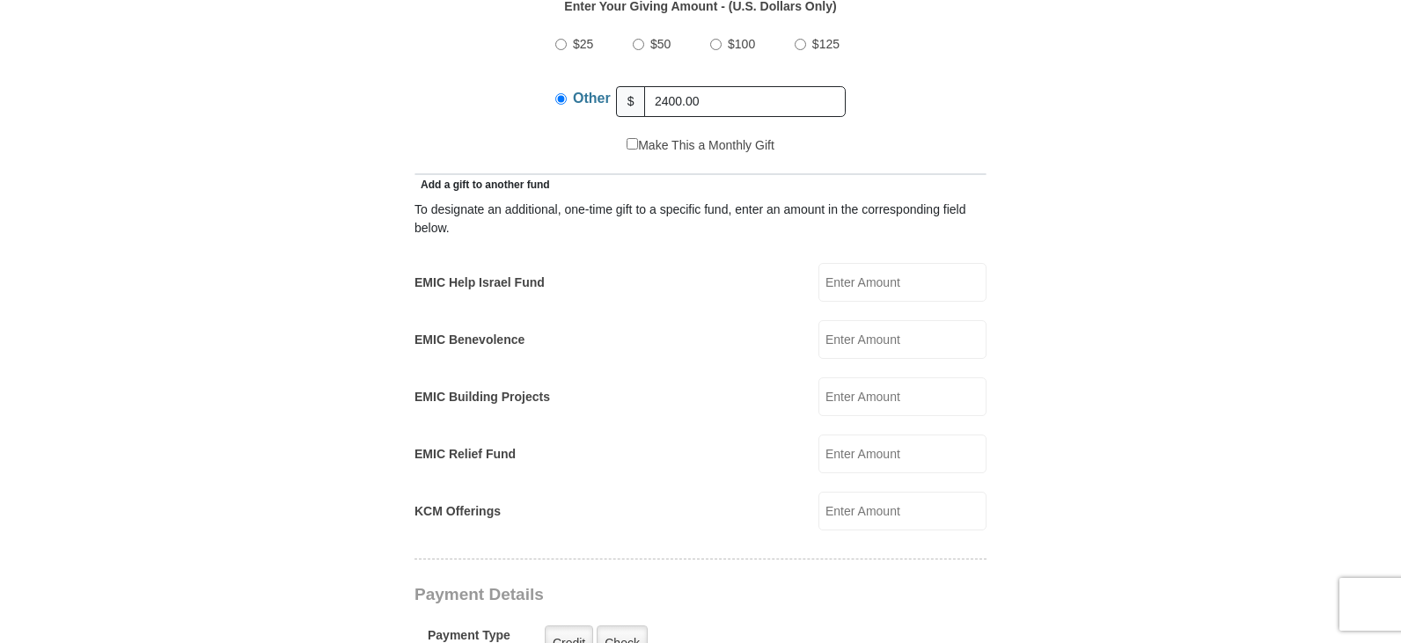
scroll to position [1320, 0]
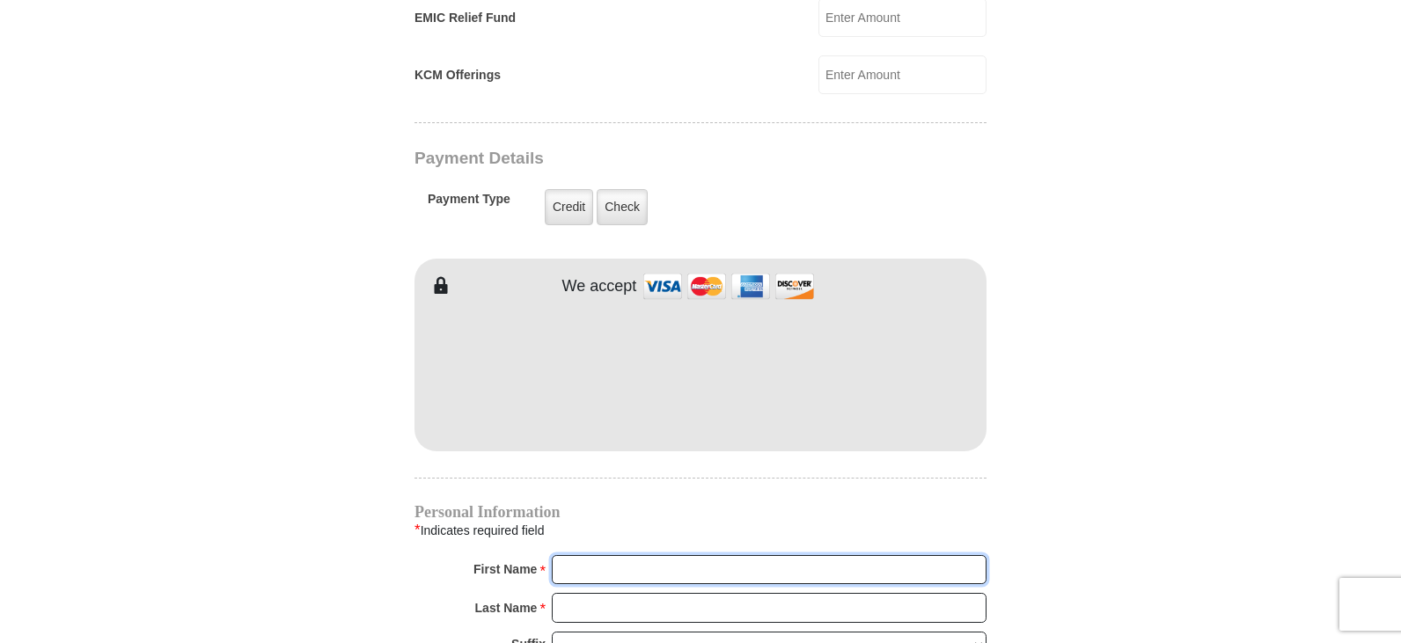
type input "[PERSON_NAME]"
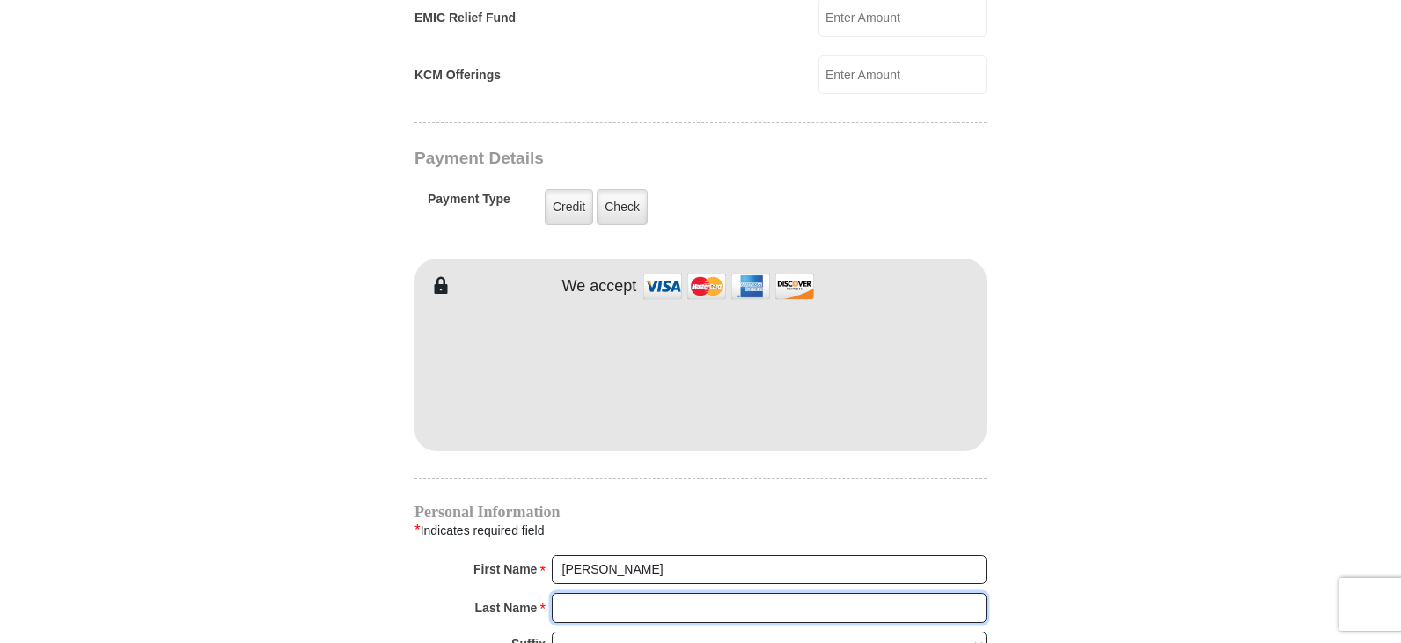
type input "[PERSON_NAME]"
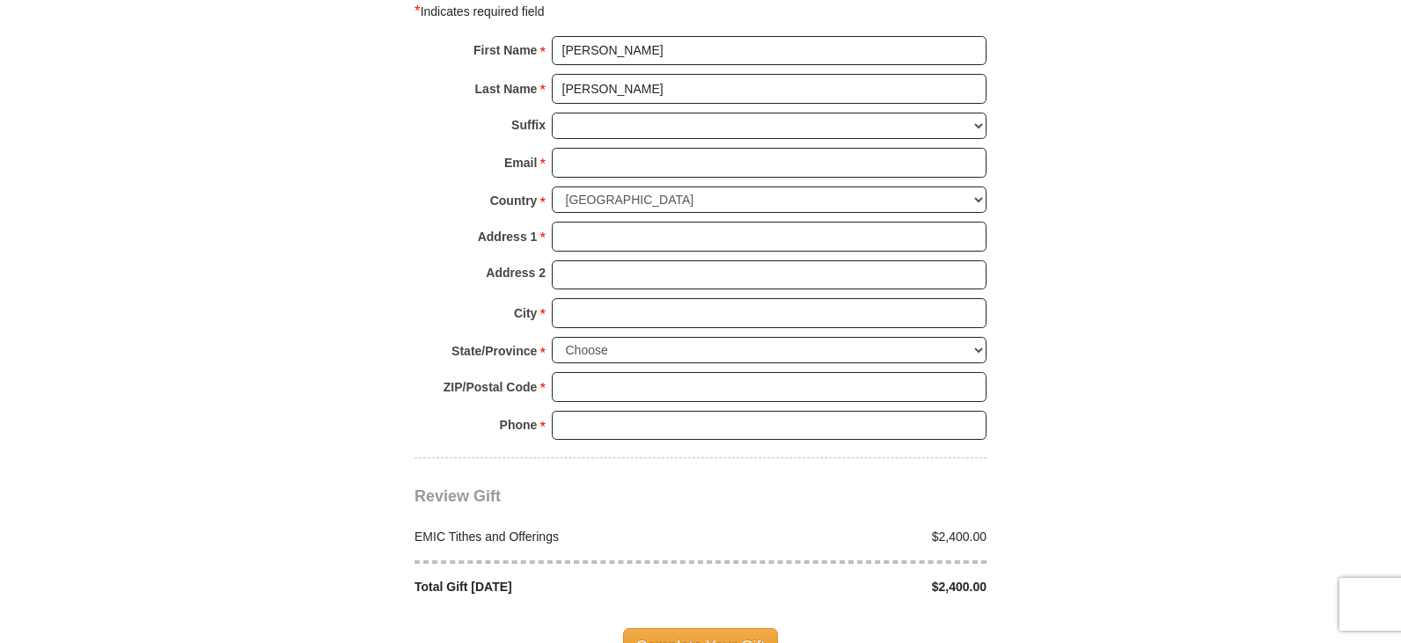
scroll to position [1849, 0]
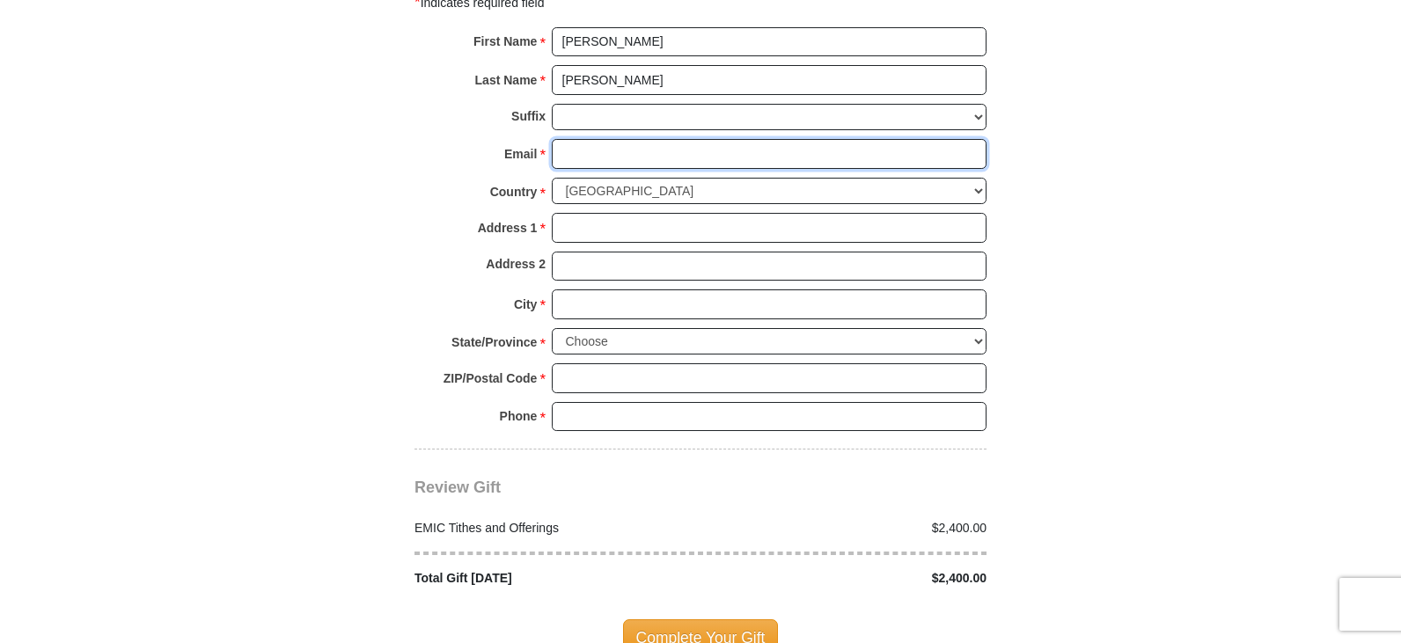
click at [577, 139] on input "Email *" at bounding box center [769, 154] width 435 height 30
type input "[PERSON_NAME][EMAIL_ADDRESS][DOMAIN_NAME]"
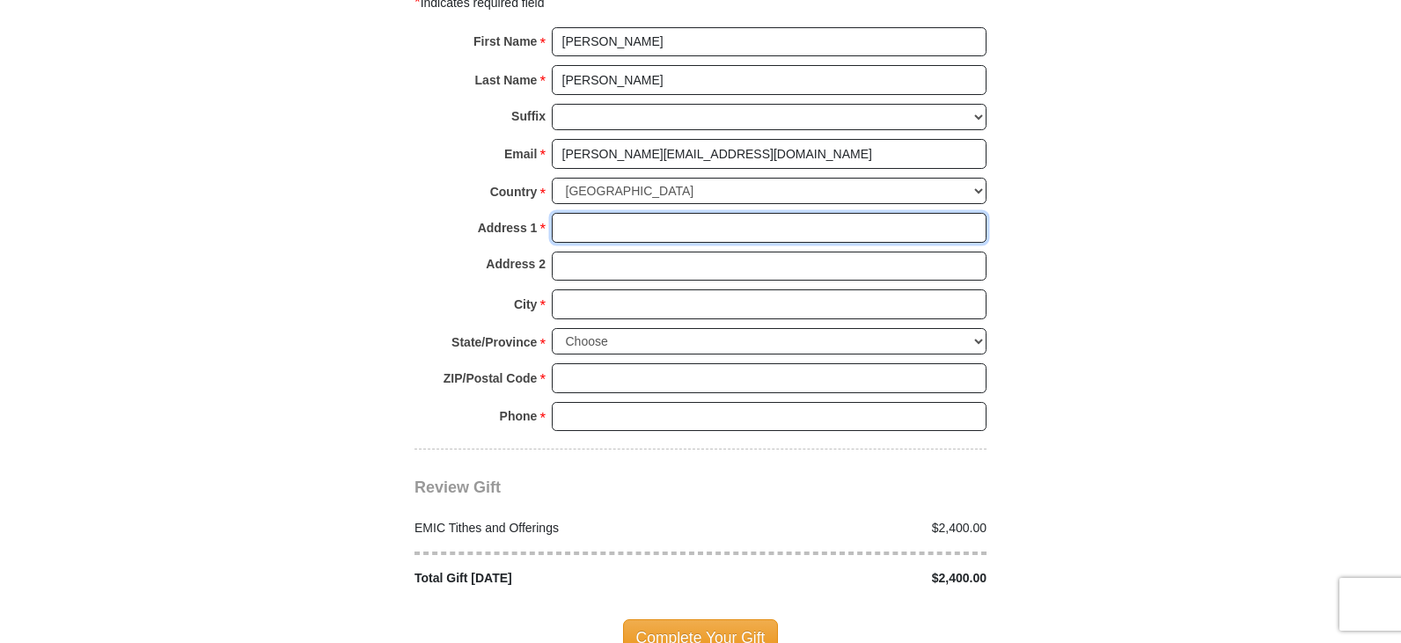
type input "[STREET_ADDRESS]"
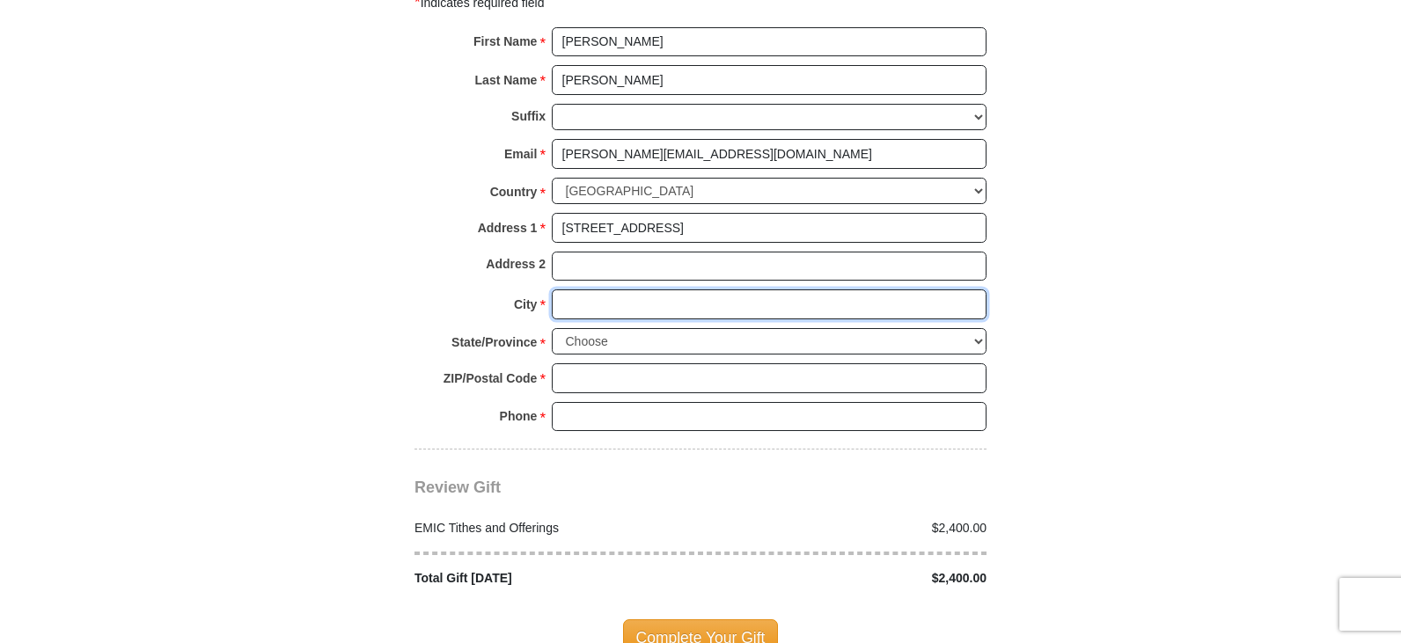
type input "[GEOGRAPHIC_DATA]"
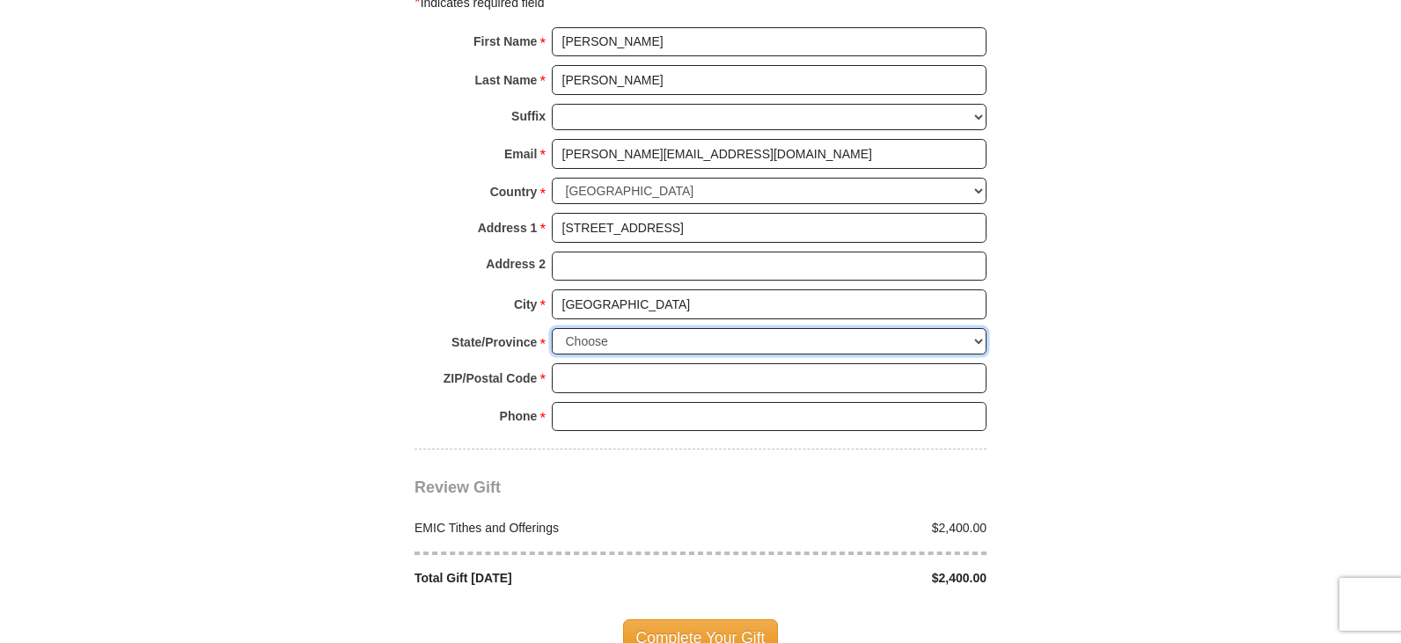
select select "TN"
type input "37620"
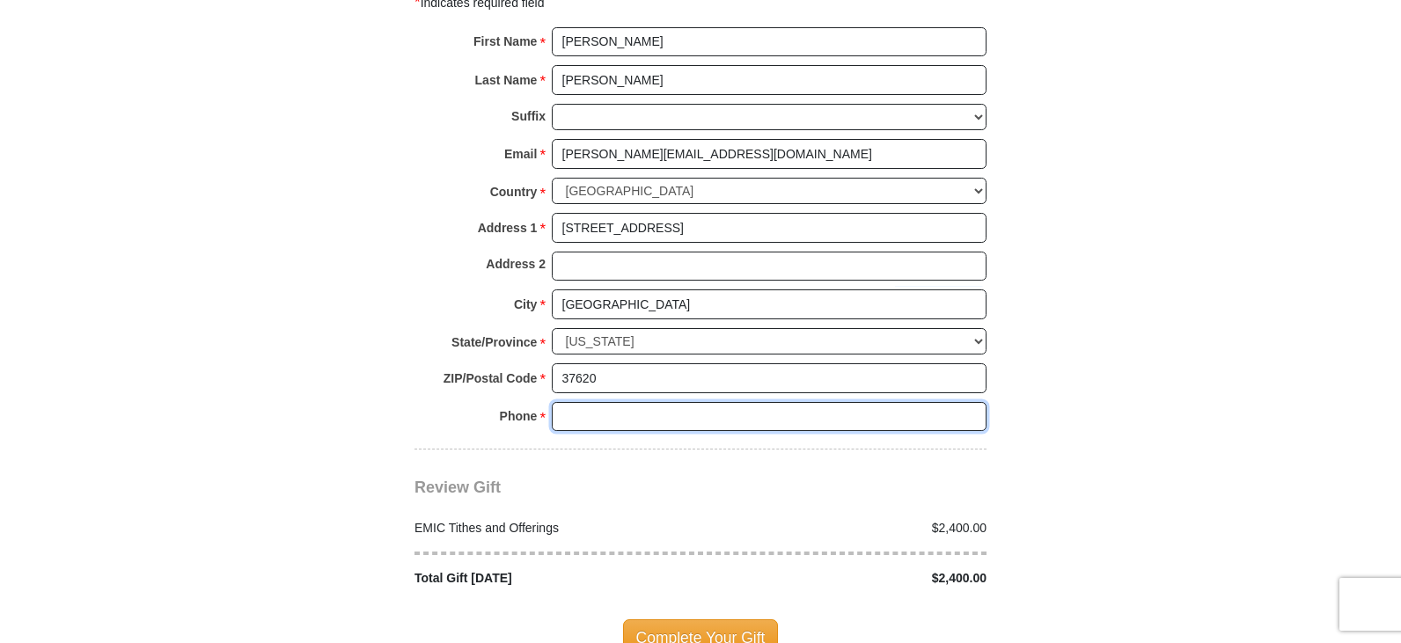
type input "4237640111"
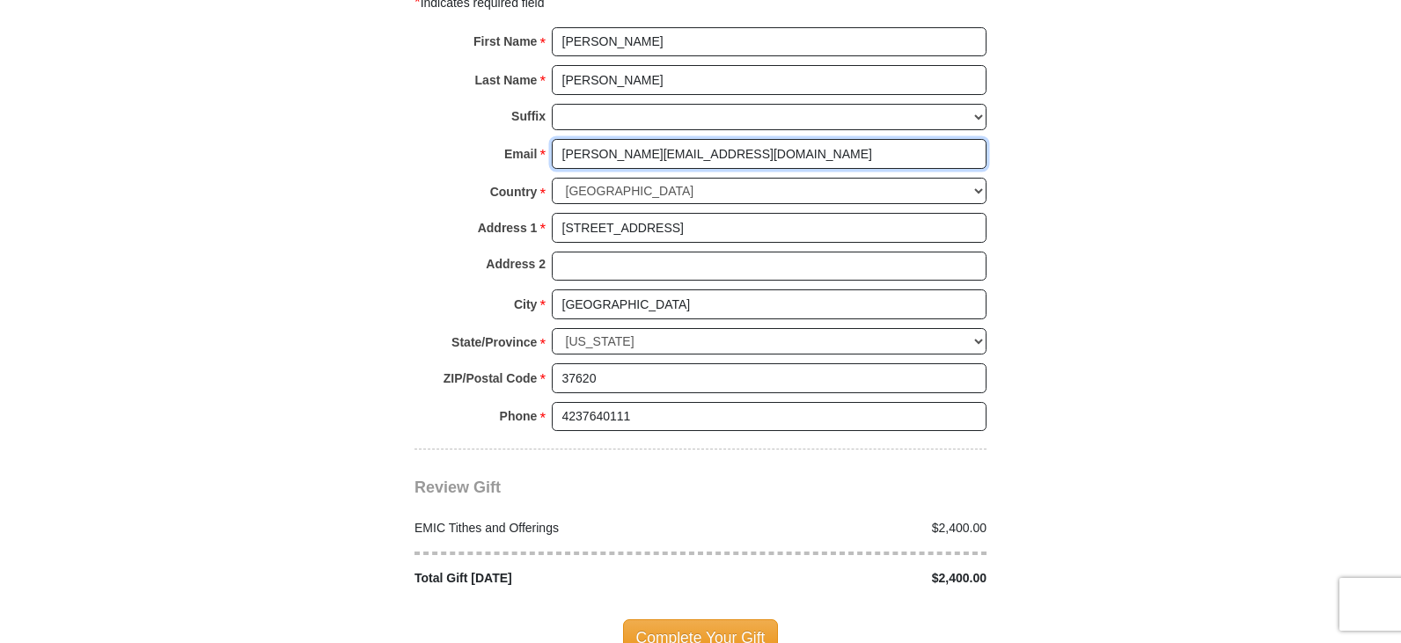
click at [736, 140] on input "[PERSON_NAME][EMAIL_ADDRESS][DOMAIN_NAME]" at bounding box center [769, 154] width 435 height 30
click at [611, 178] on select "[GEOGRAPHIC_DATA] [GEOGRAPHIC_DATA] [GEOGRAPHIC_DATA] [GEOGRAPHIC_DATA] [GEOGRA…" at bounding box center [769, 191] width 435 height 27
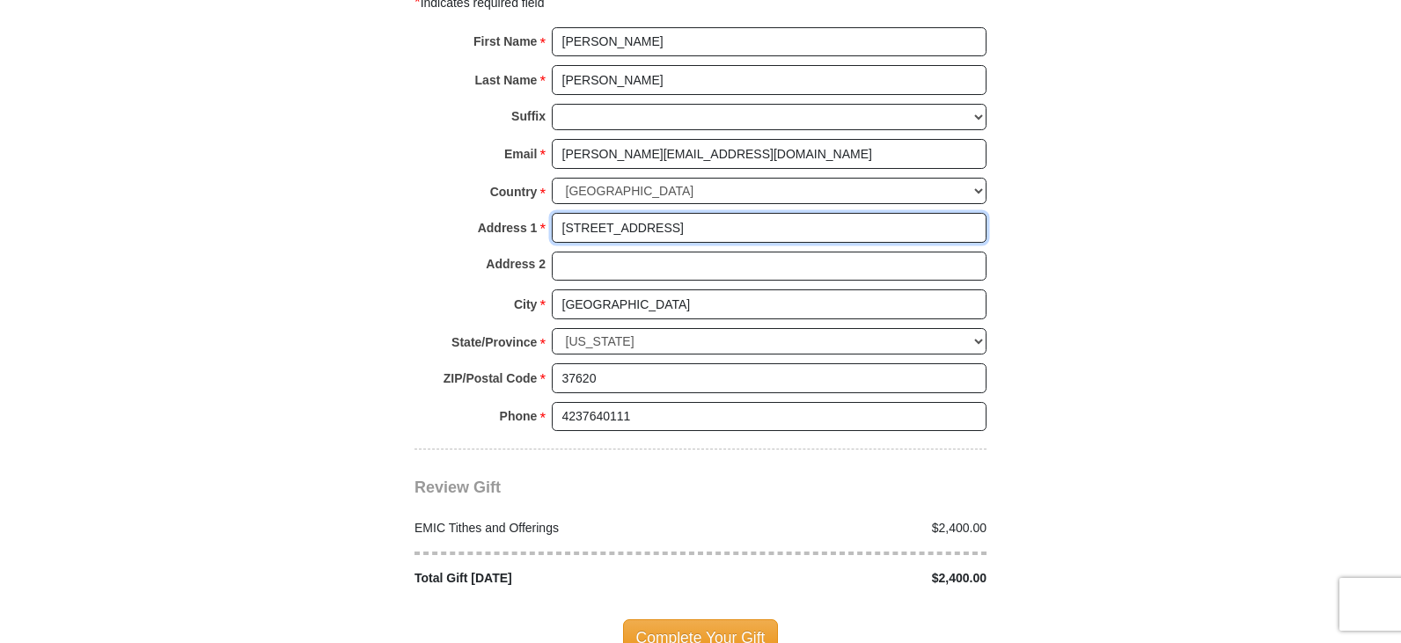
click at [792, 213] on input "[STREET_ADDRESS]" at bounding box center [769, 228] width 435 height 30
type input "[STREET_ADDRESS]"
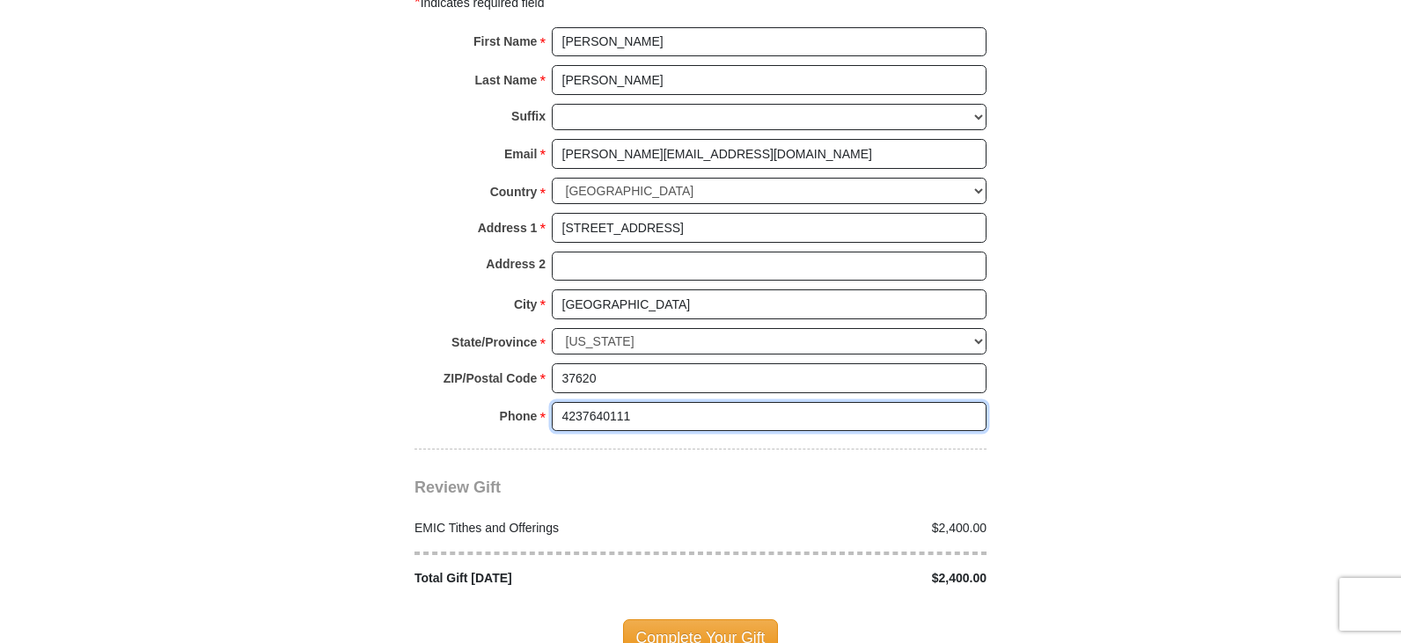
click at [656, 402] on input "4237640111" at bounding box center [769, 417] width 435 height 30
type input "4239564228"
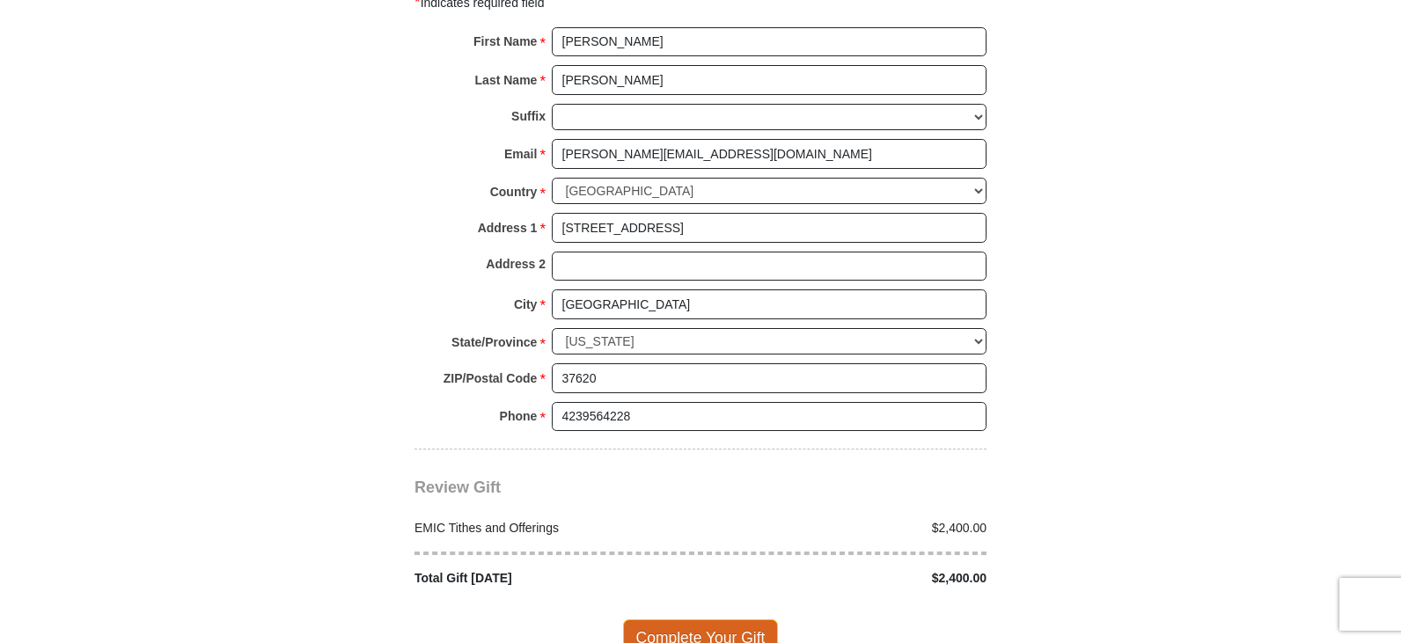
click at [754, 625] on span "Complete Your Gift" at bounding box center [701, 638] width 156 height 37
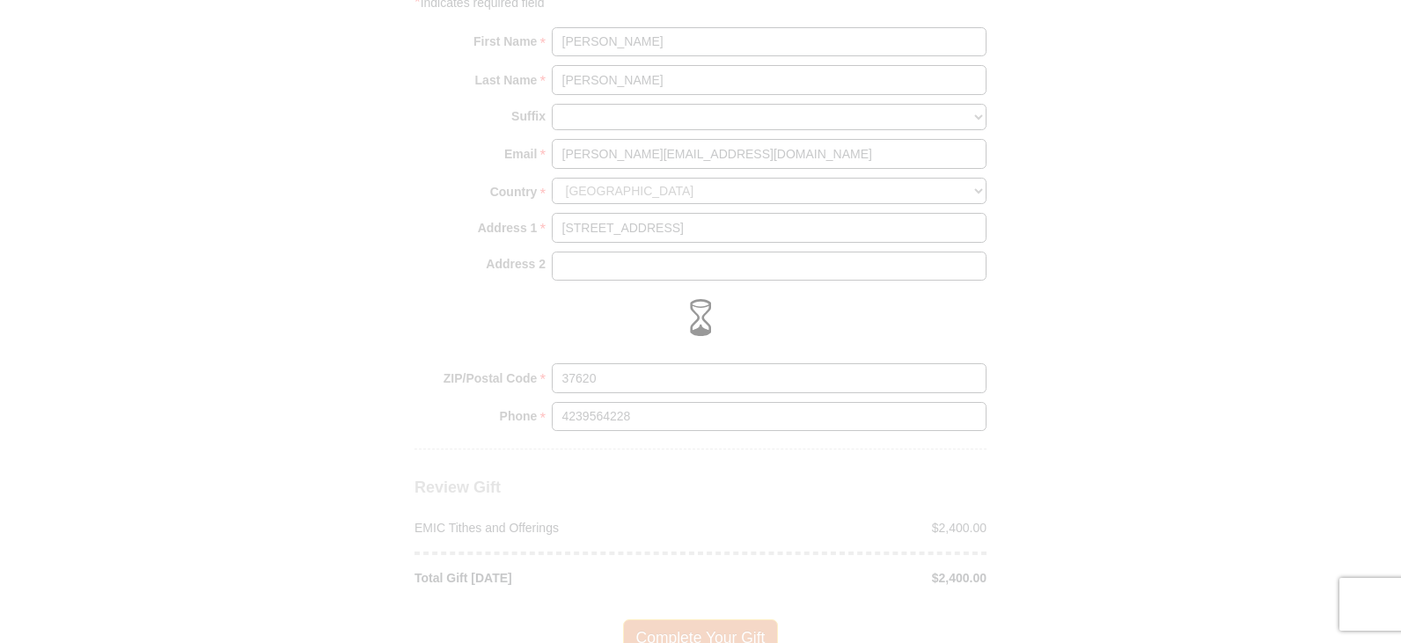
click at [754, 625] on div at bounding box center [700, 321] width 1401 height 643
